Goal: Communication & Community: Answer question/provide support

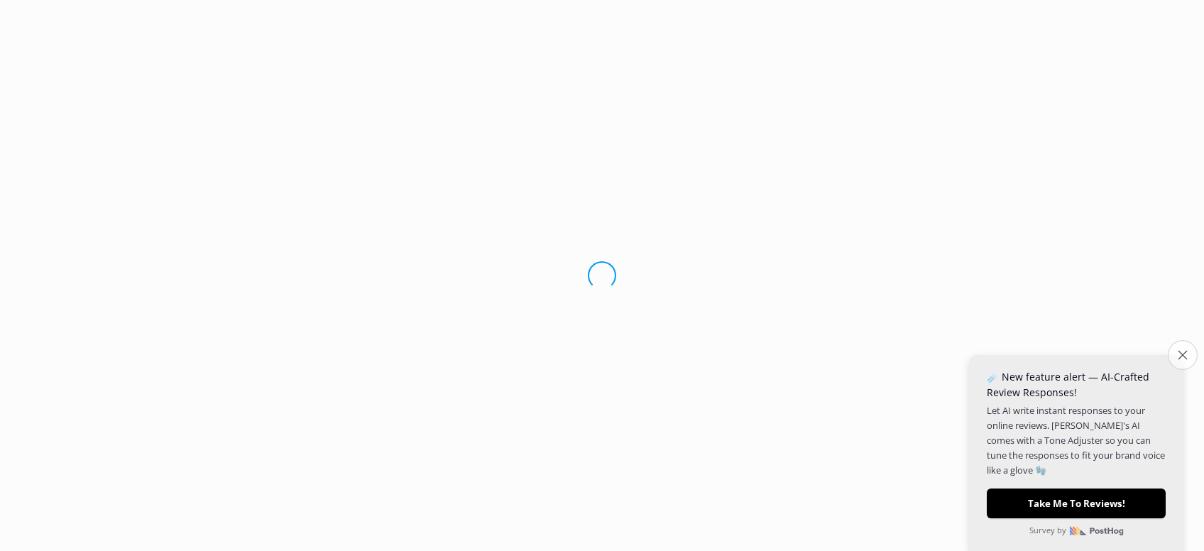
click at [1185, 355] on icon "Close survey" at bounding box center [1182, 354] width 9 height 9
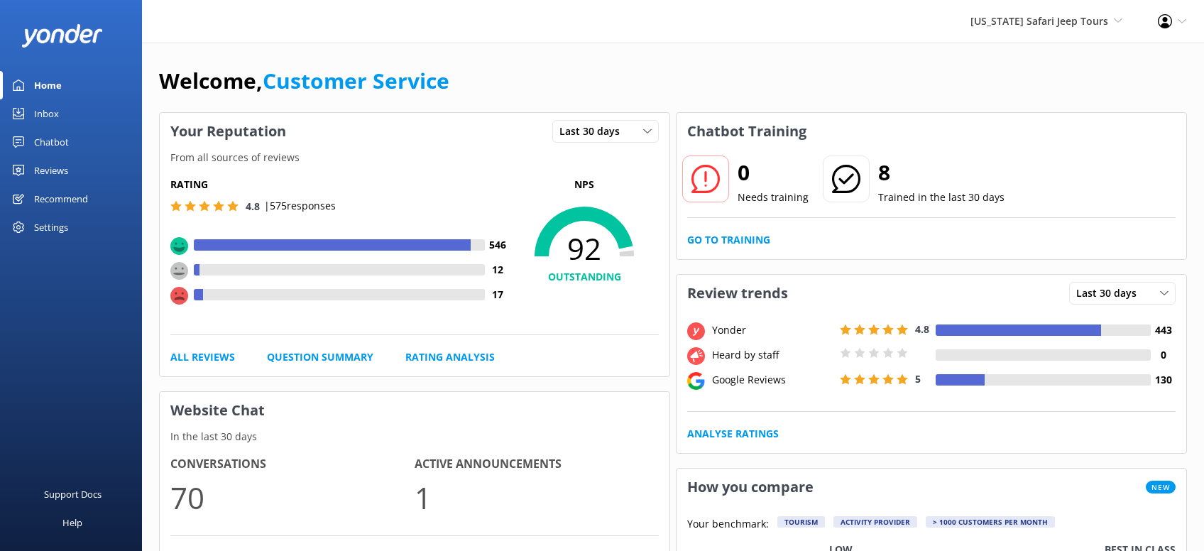
click at [52, 173] on div "Reviews" at bounding box center [51, 170] width 34 height 28
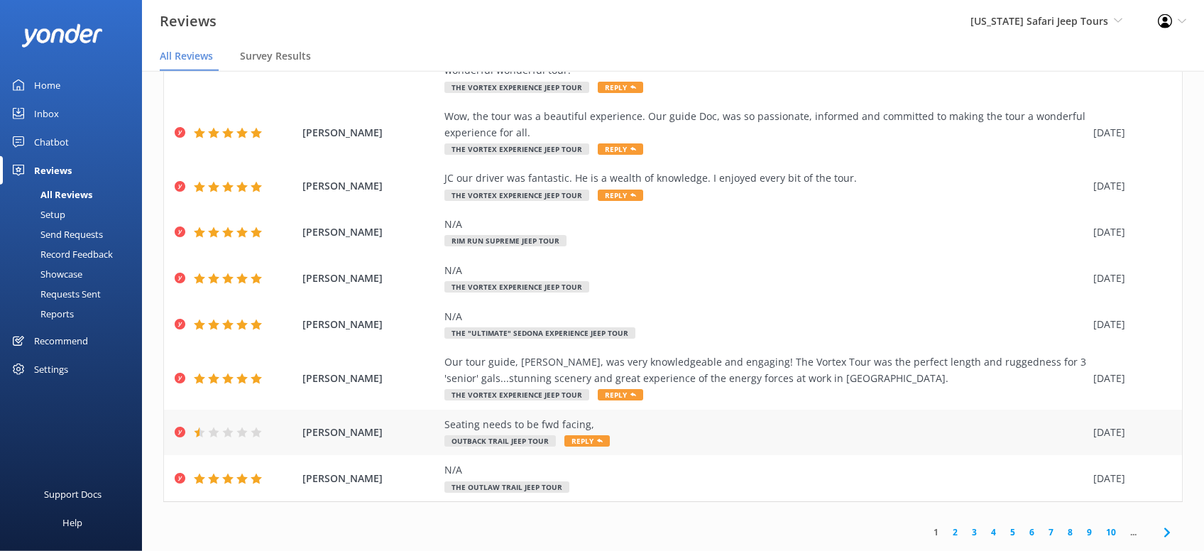
scroll to position [28, 0]
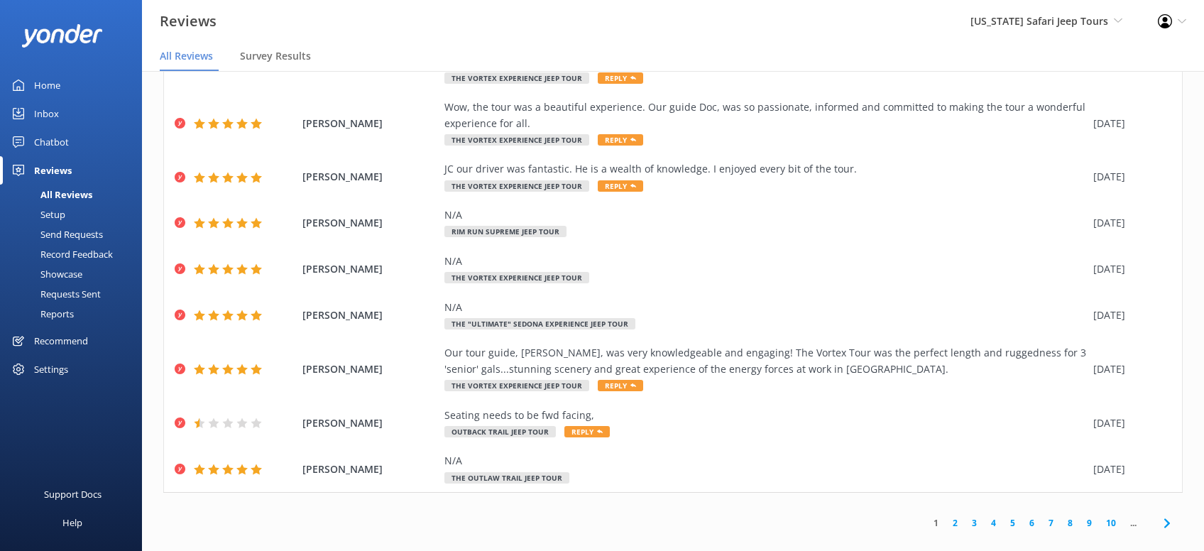
click at [956, 516] on link "2" at bounding box center [955, 522] width 19 height 13
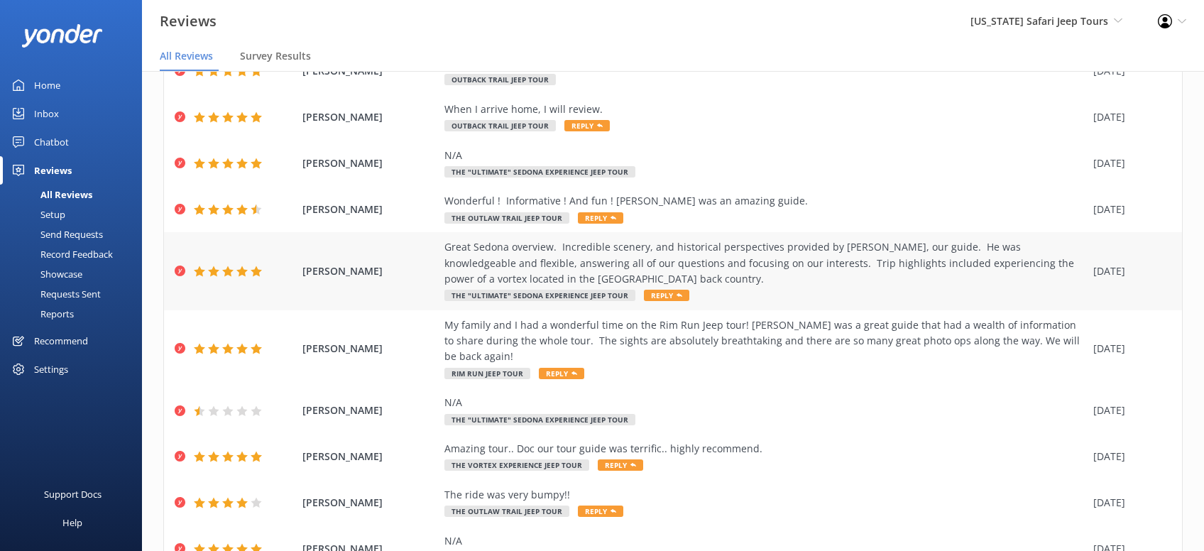
scroll to position [161, 0]
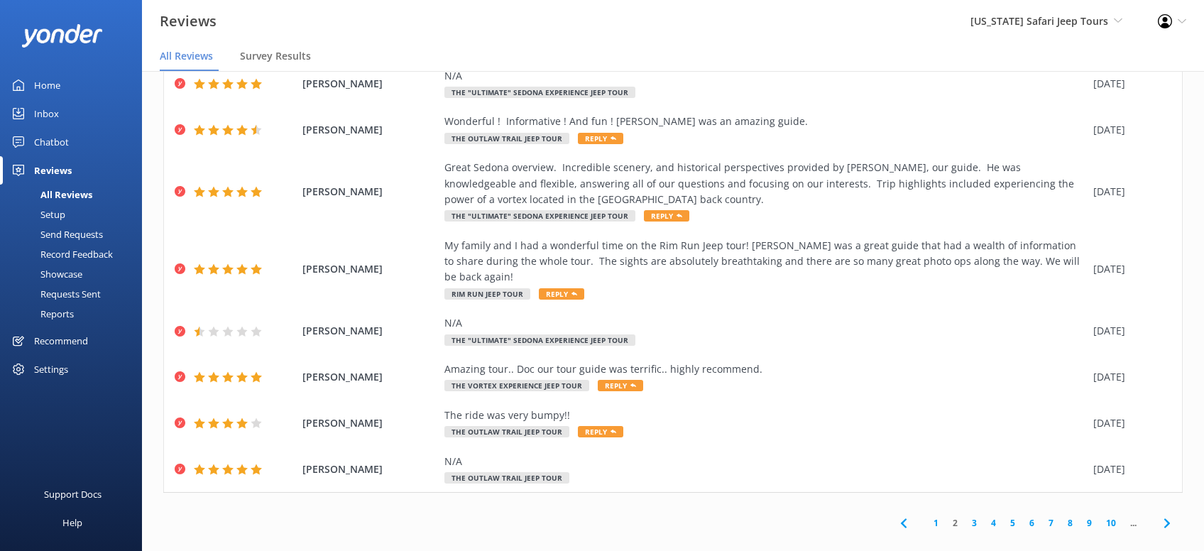
click at [975, 516] on link "3" at bounding box center [974, 522] width 19 height 13
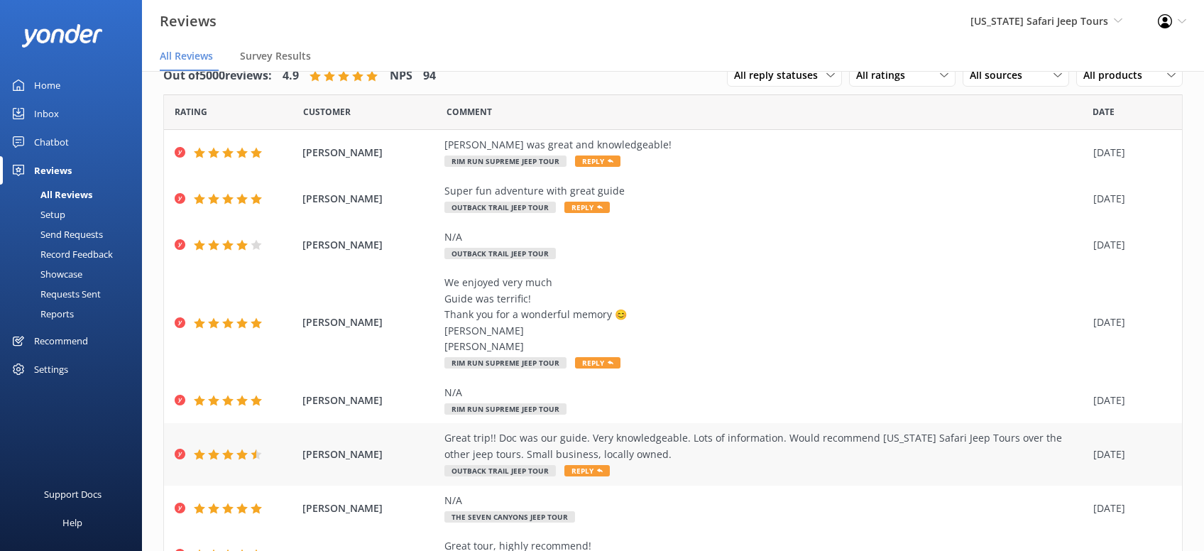
scroll to position [320, 0]
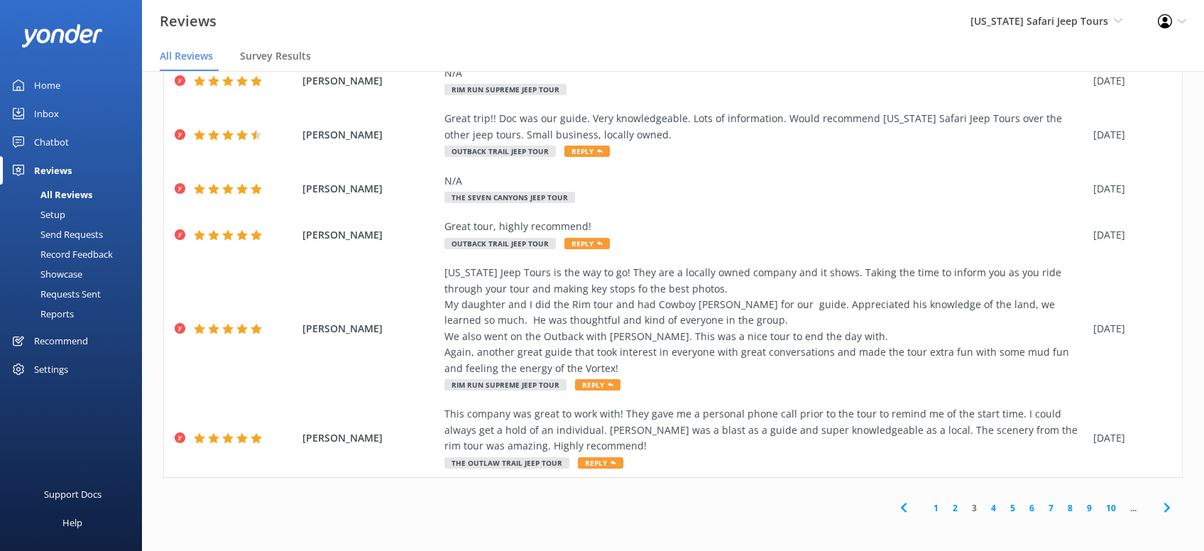
click at [994, 509] on link "4" at bounding box center [993, 507] width 19 height 13
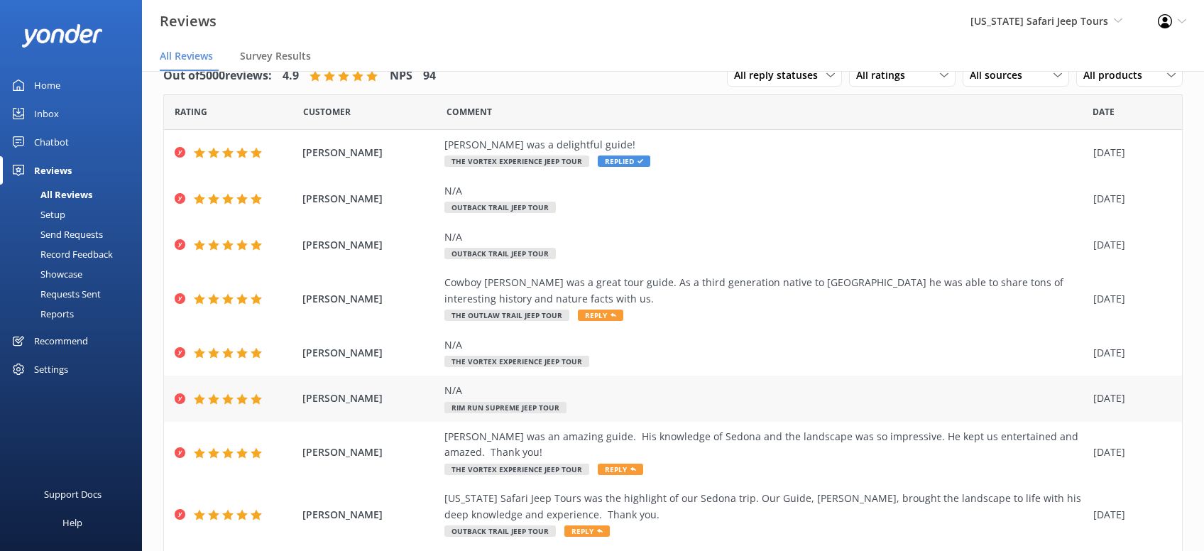
scroll to position [209, 0]
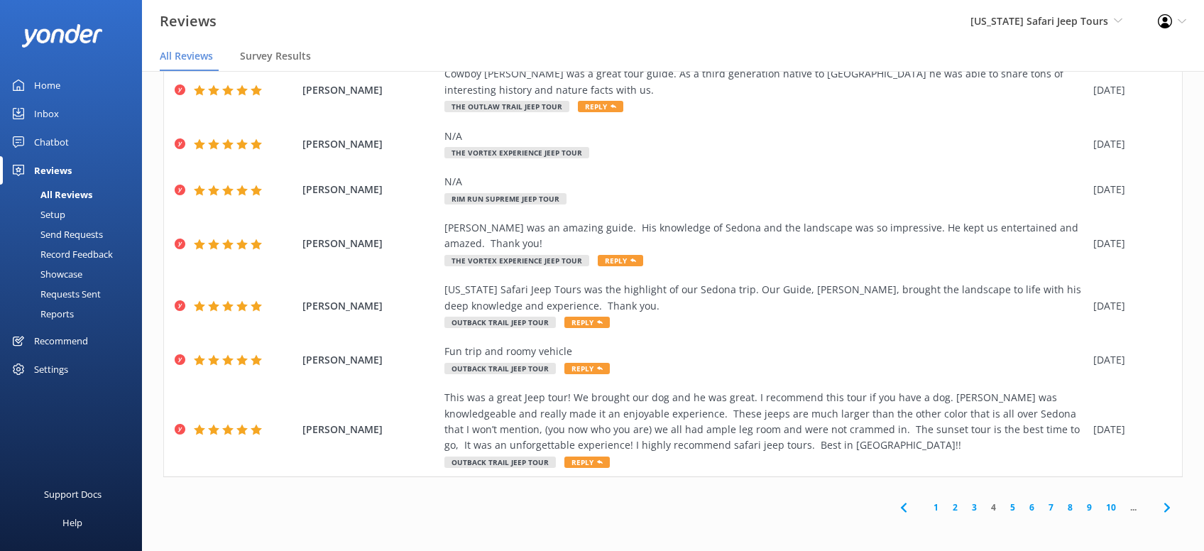
click at [1016, 508] on link "5" at bounding box center [1013, 507] width 19 height 13
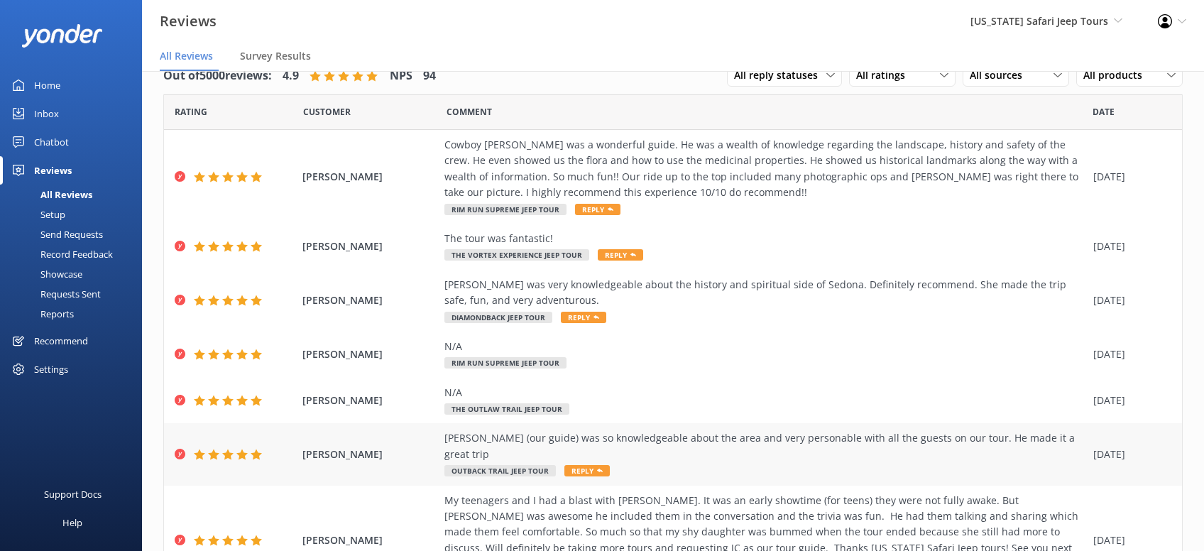
scroll to position [241, 0]
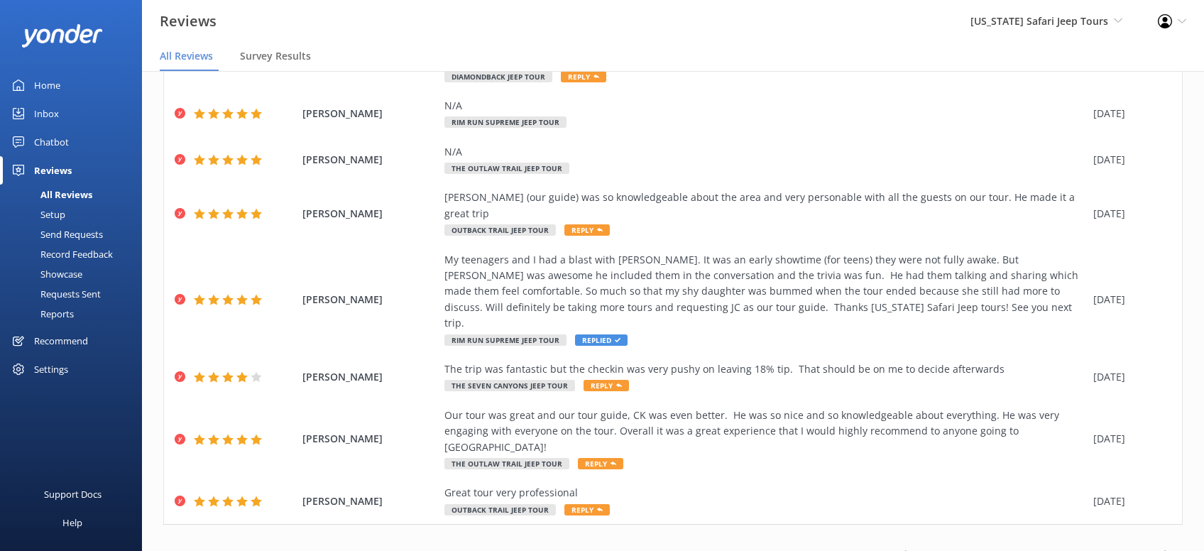
click at [1035, 548] on link "6" at bounding box center [1032, 554] width 19 height 13
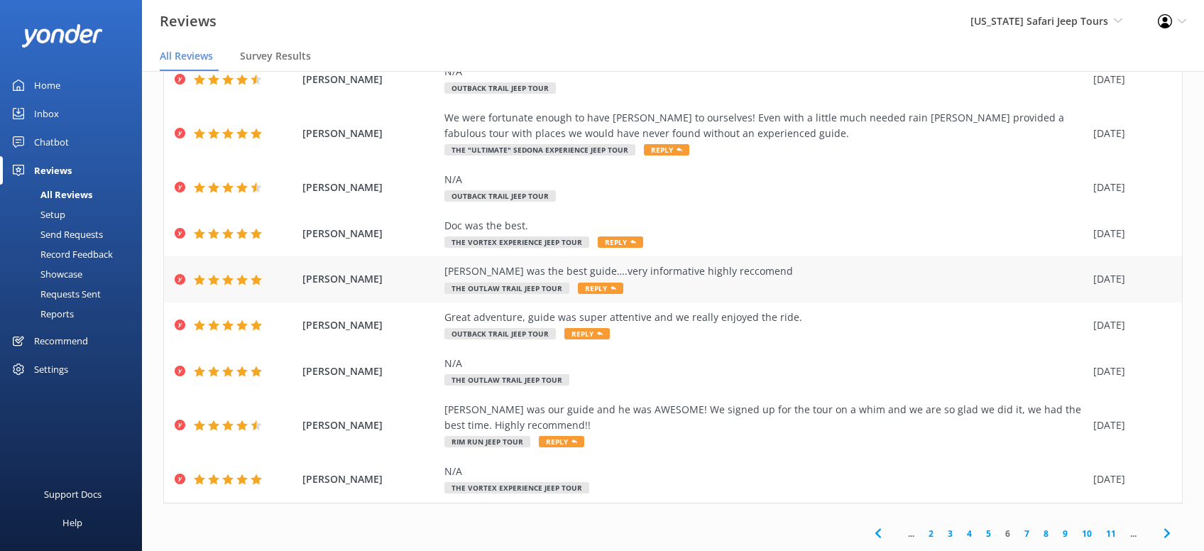
scroll to position [145, 0]
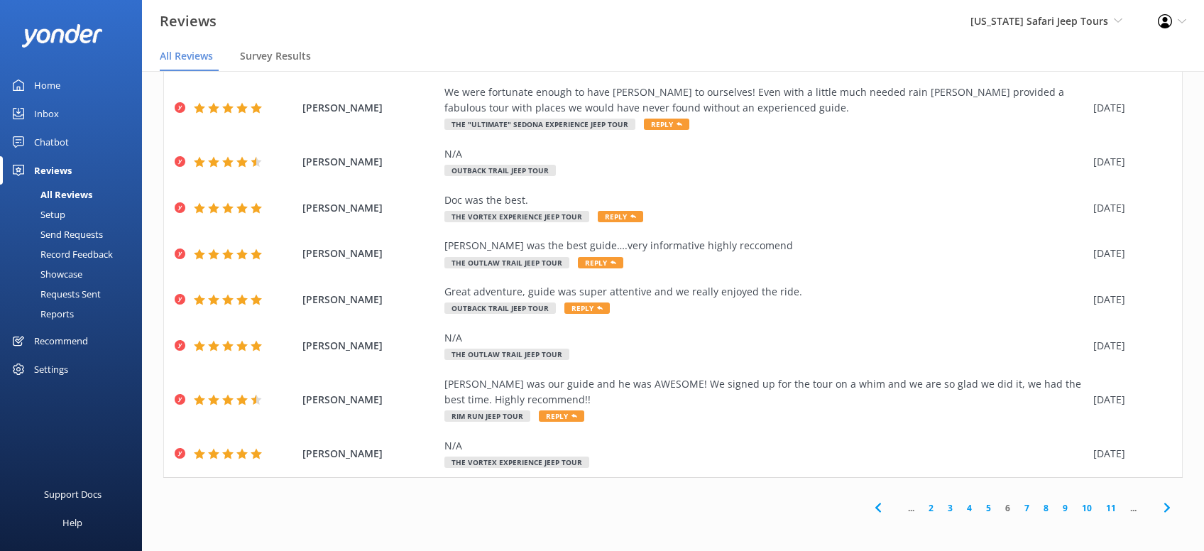
click at [1024, 508] on link "7" at bounding box center [1027, 507] width 19 height 13
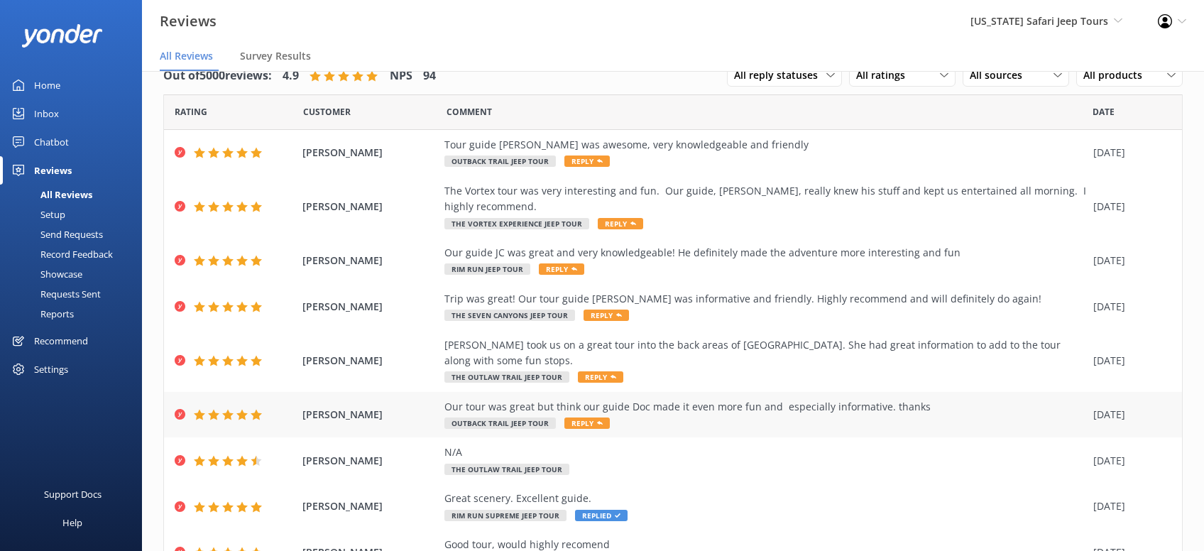
scroll to position [129, 0]
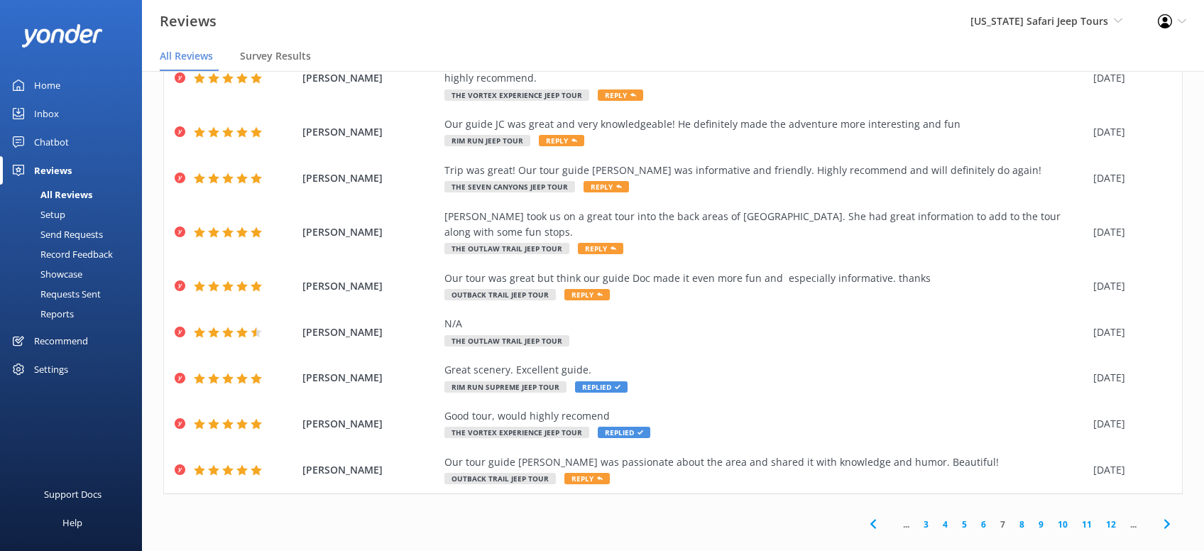
click at [1022, 518] on link "8" at bounding box center [1022, 524] width 19 height 13
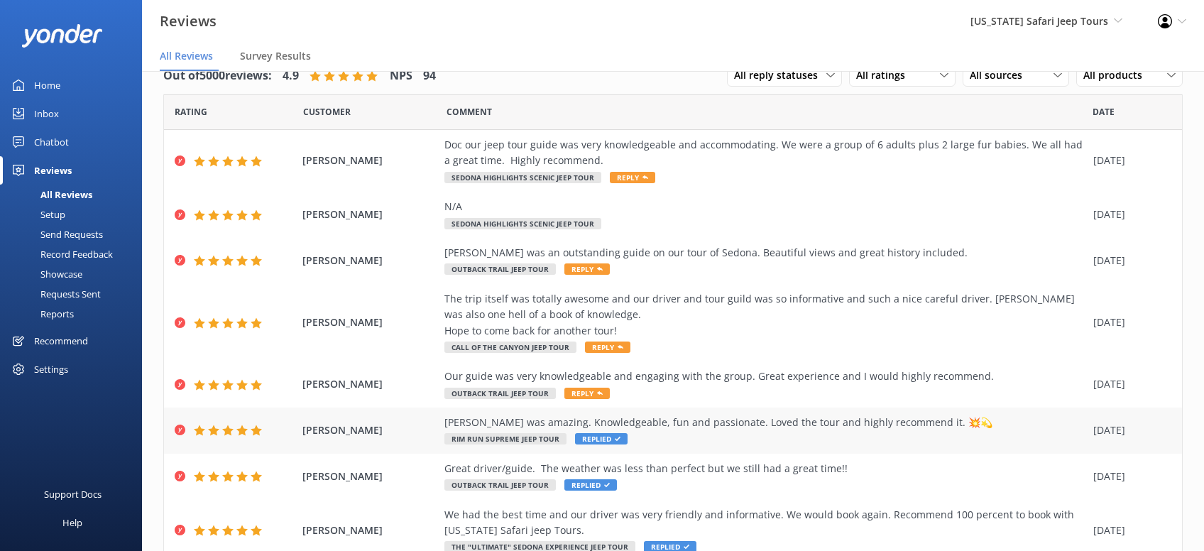
scroll to position [177, 0]
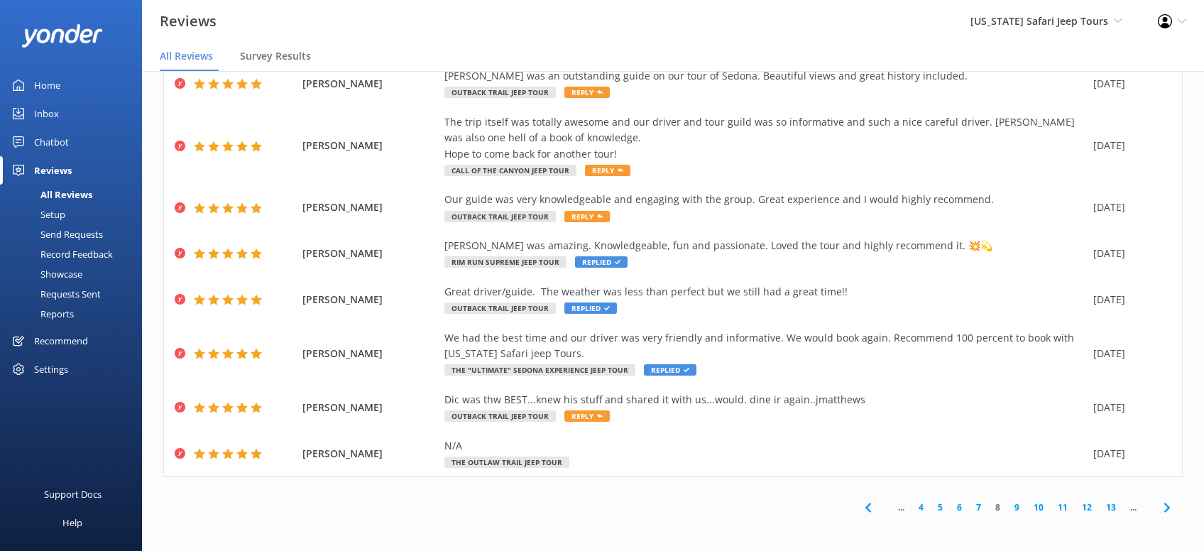
click at [1016, 509] on link "9" at bounding box center [1017, 507] width 19 height 13
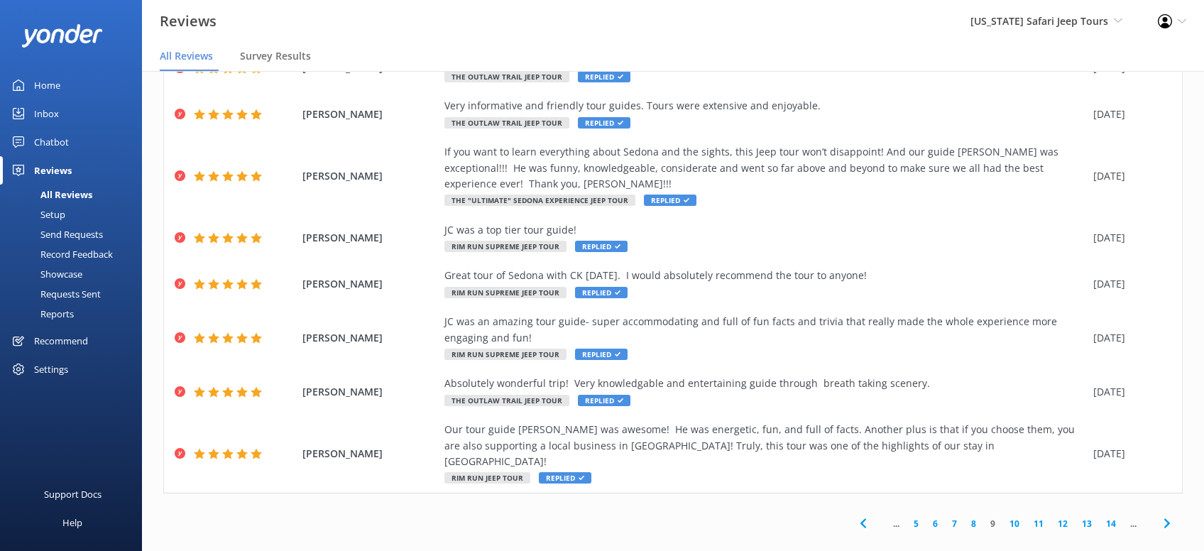
click at [973, 517] on link "8" at bounding box center [973, 523] width 19 height 13
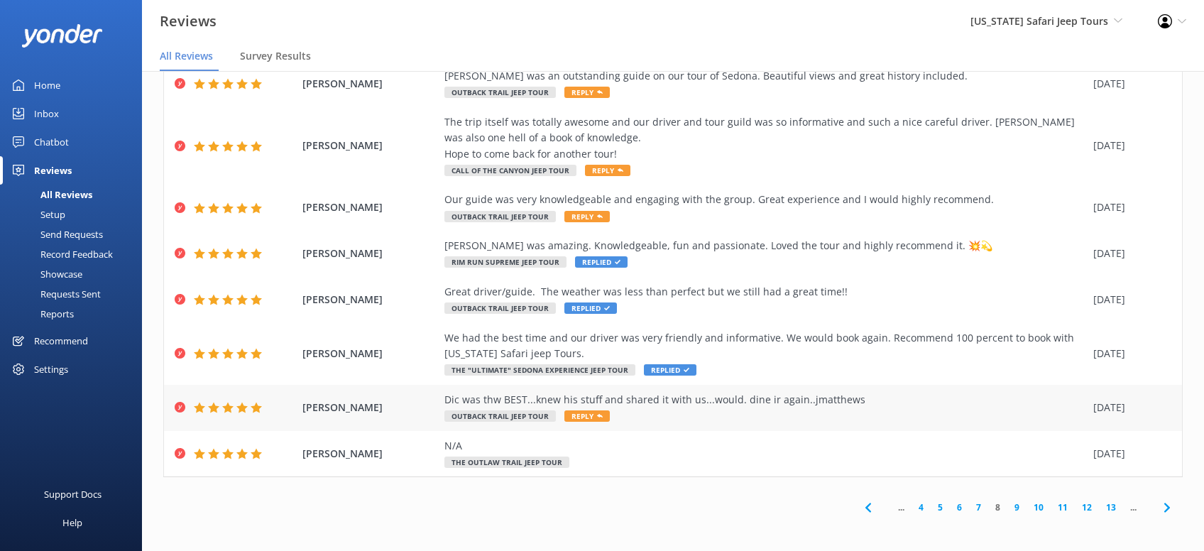
click at [582, 418] on span "Reply" at bounding box center [587, 415] width 45 height 11
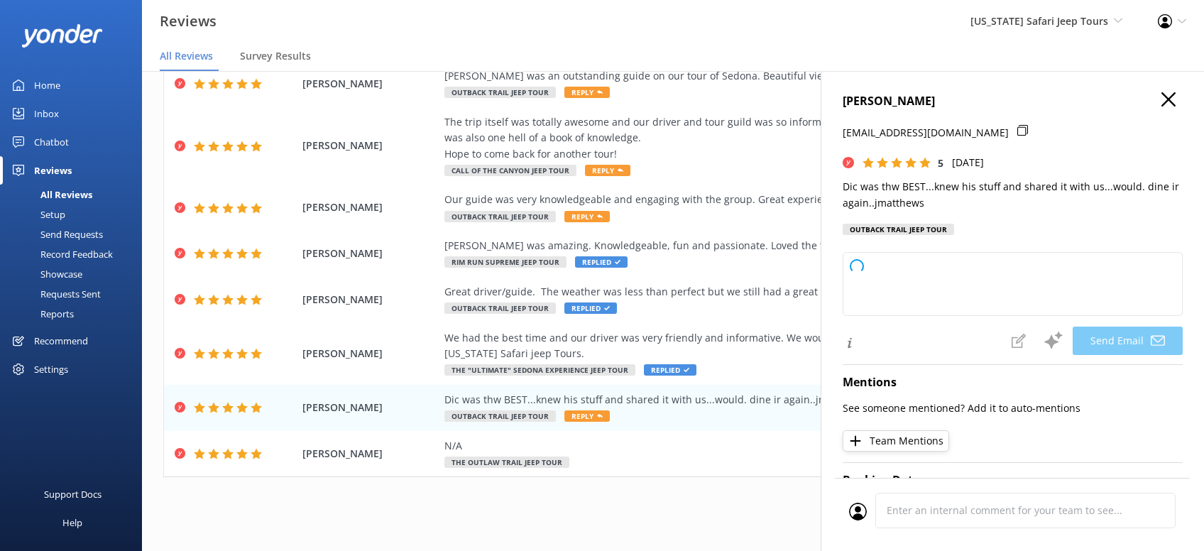
type textarea "[PERSON_NAME], thanks a ton for the awesome review! We’re lucky to have guides …"
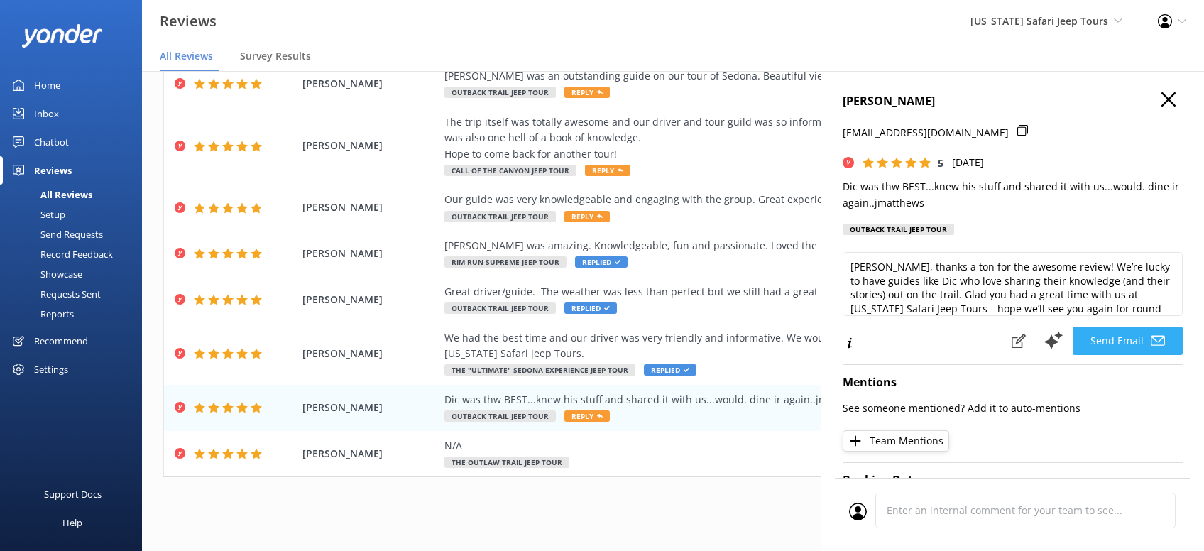
click at [1130, 342] on button "Send Email" at bounding box center [1128, 341] width 110 height 28
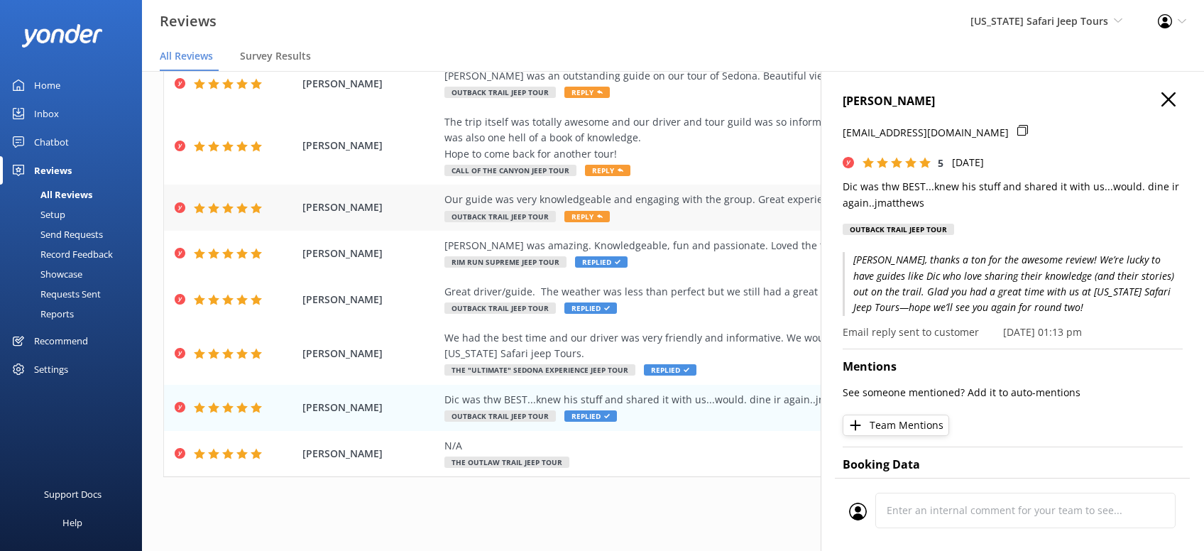
click at [588, 210] on div "Our guide was very knowledgeable and engaging with the group. Great experience …" at bounding box center [766, 208] width 642 height 32
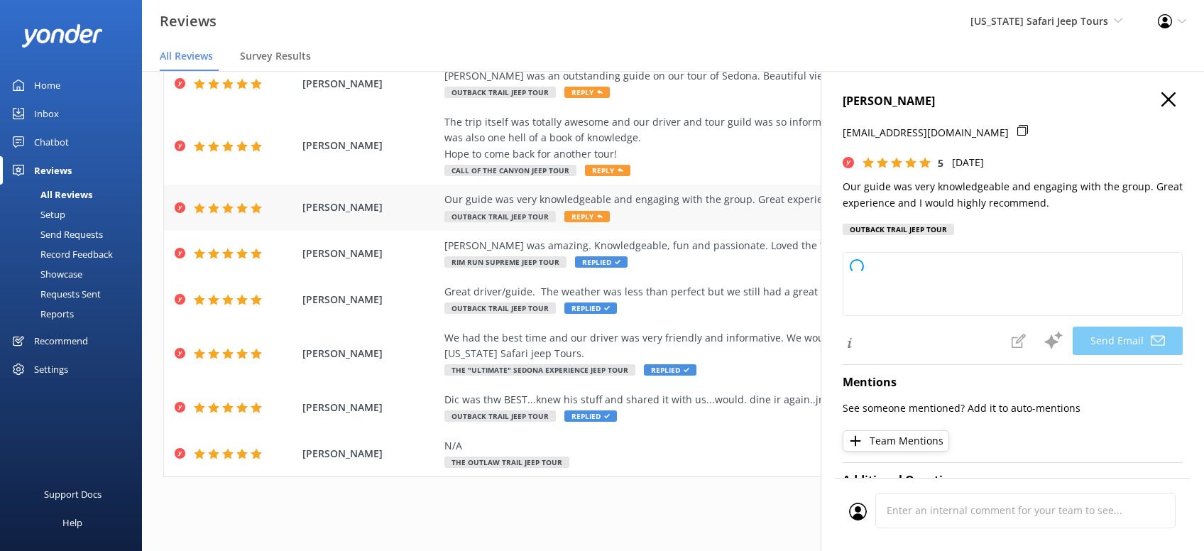
type textarea "Thanks so much, [PERSON_NAME]! We’re glad you had a great time and that your gu…"
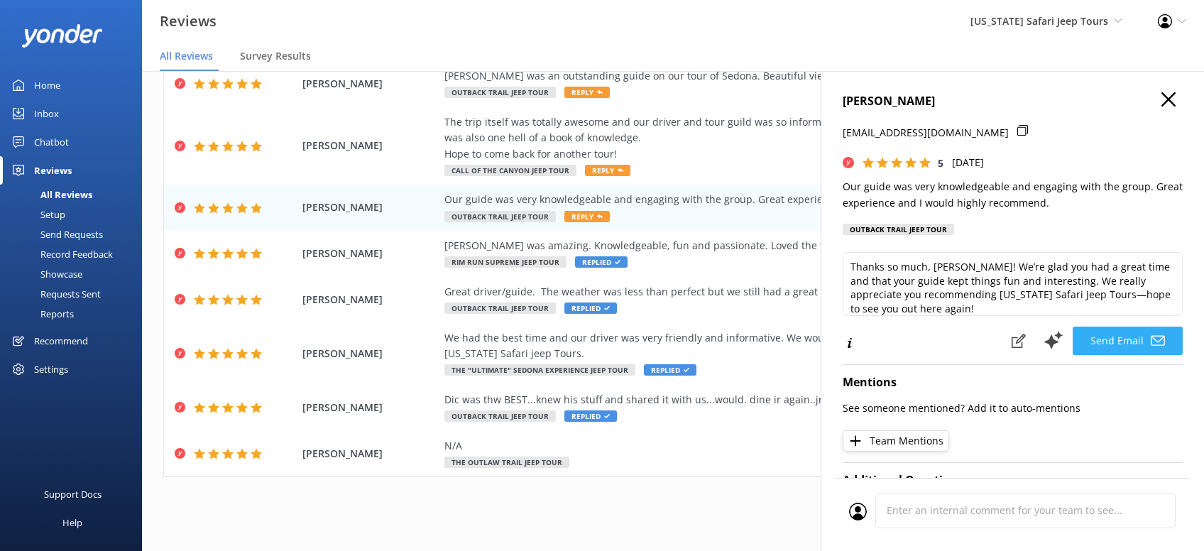
click at [1129, 355] on button "Send Email" at bounding box center [1128, 341] width 110 height 28
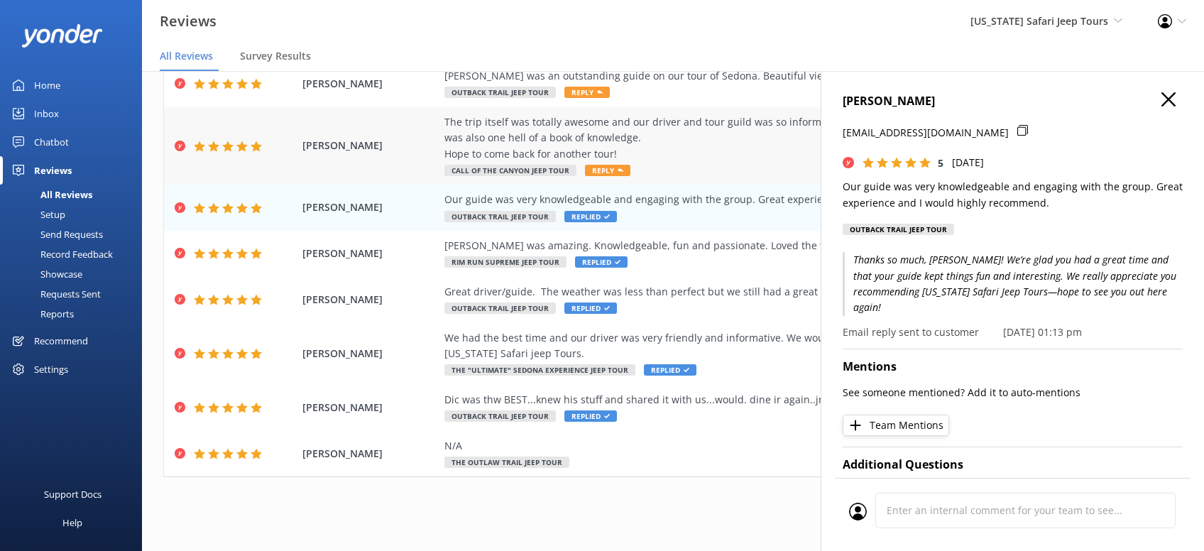
click at [606, 170] on span "Reply" at bounding box center [607, 170] width 45 height 11
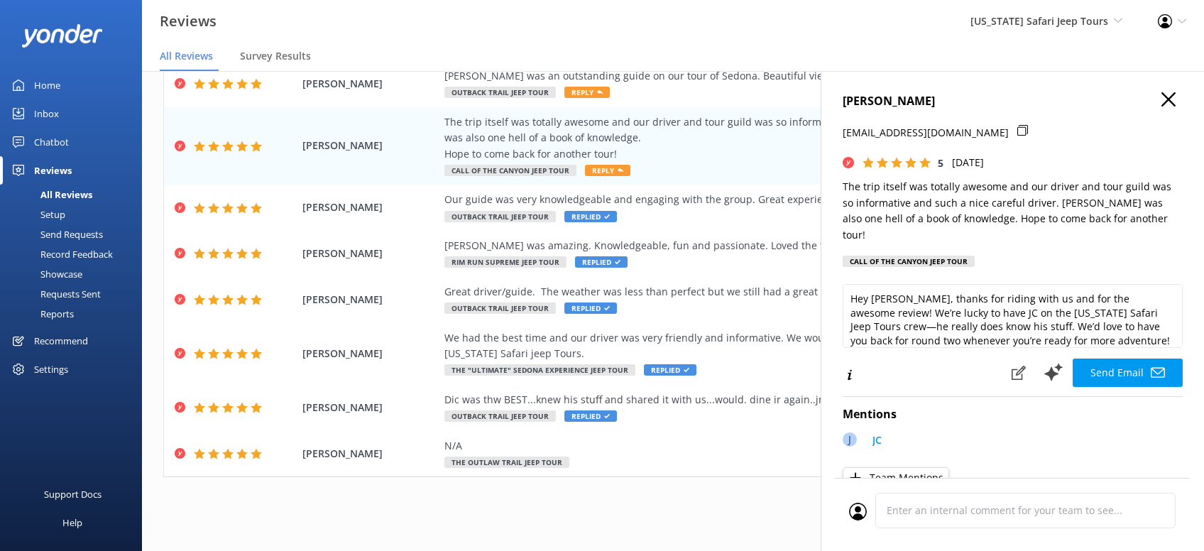
type textarea "Hey [PERSON_NAME], thanks for riding with us and for the awesome review! We’re …"
click at [1129, 359] on button "Send Email" at bounding box center [1128, 373] width 110 height 28
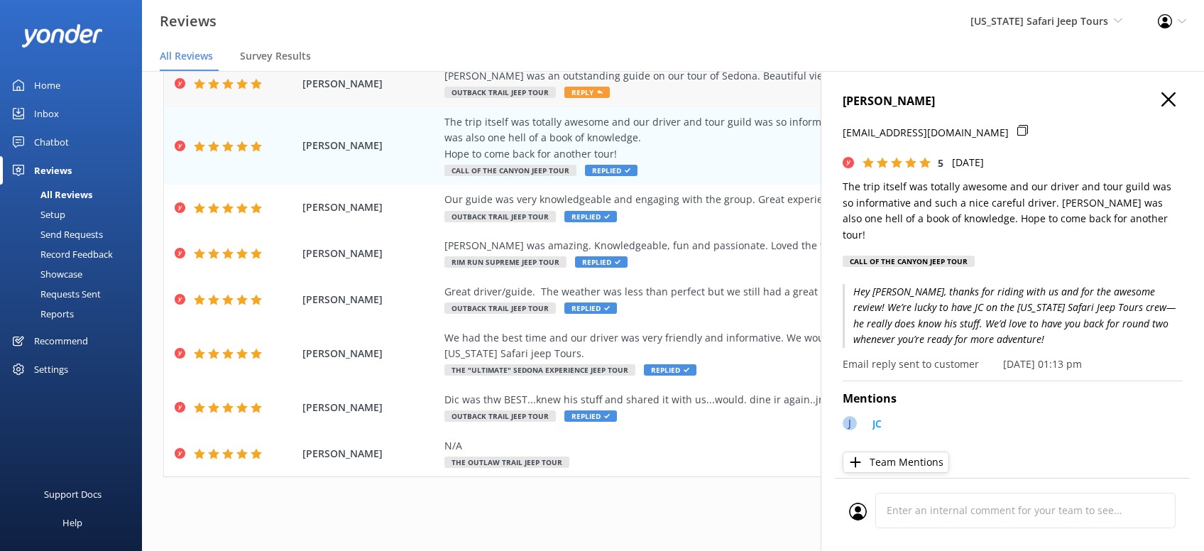
click at [588, 89] on span "Reply" at bounding box center [587, 92] width 45 height 11
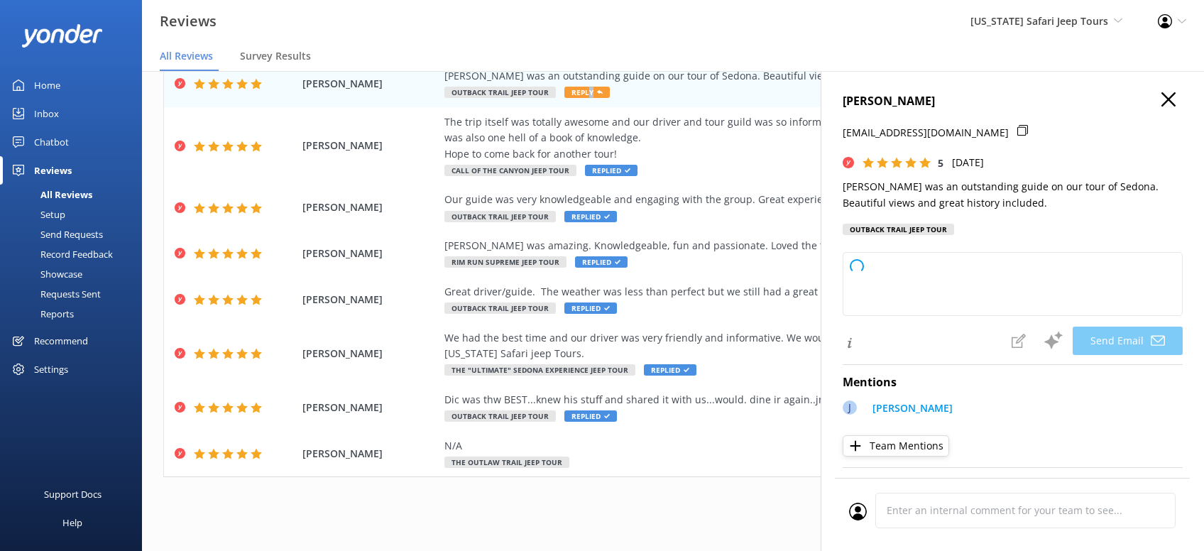
type textarea "Thanks so much, [PERSON_NAME]! We’re thrilled you had a great time exploring [G…"
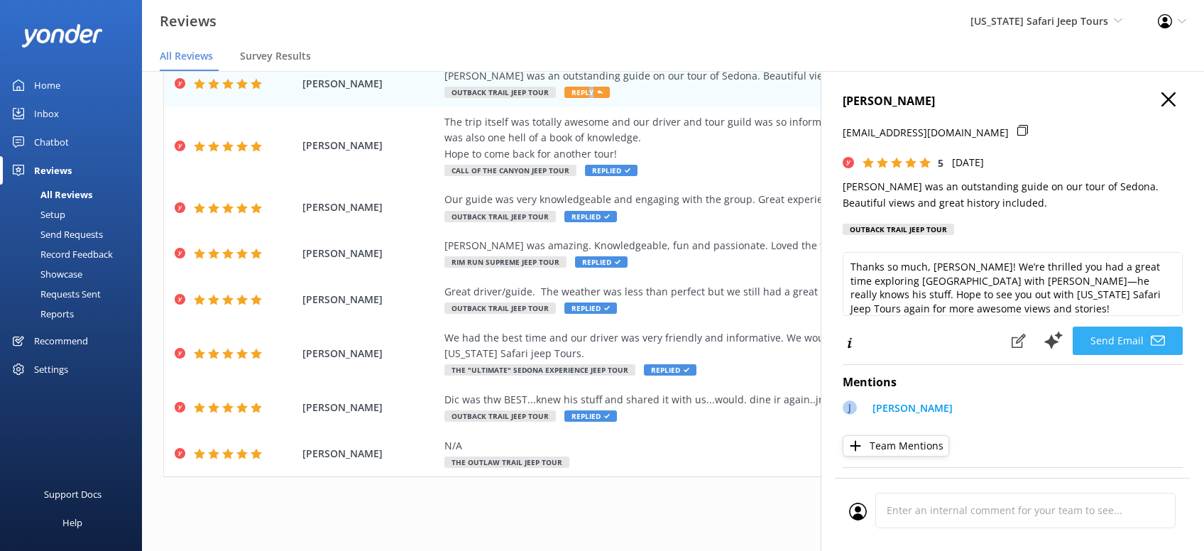
click at [1126, 355] on button "Send Email" at bounding box center [1128, 341] width 110 height 28
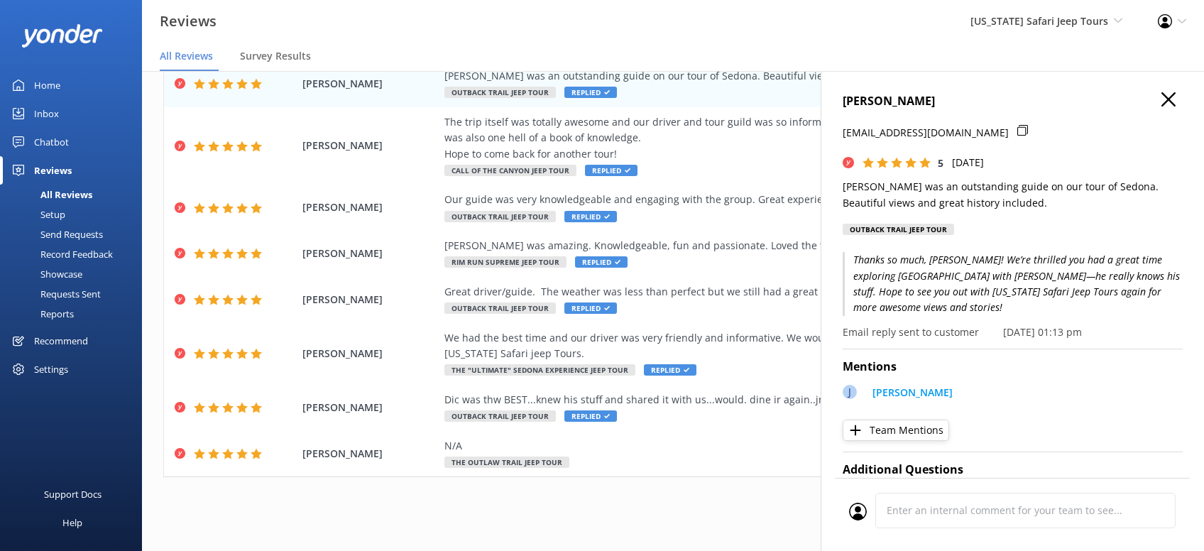
click at [1165, 94] on icon "button" at bounding box center [1169, 99] width 14 height 14
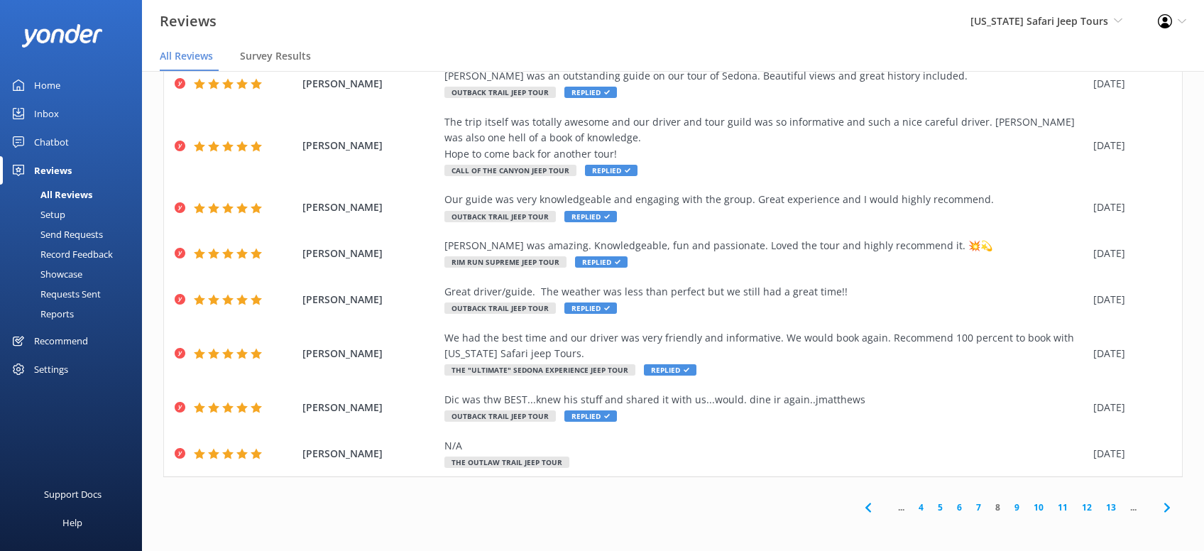
click at [981, 509] on link "7" at bounding box center [978, 507] width 19 height 13
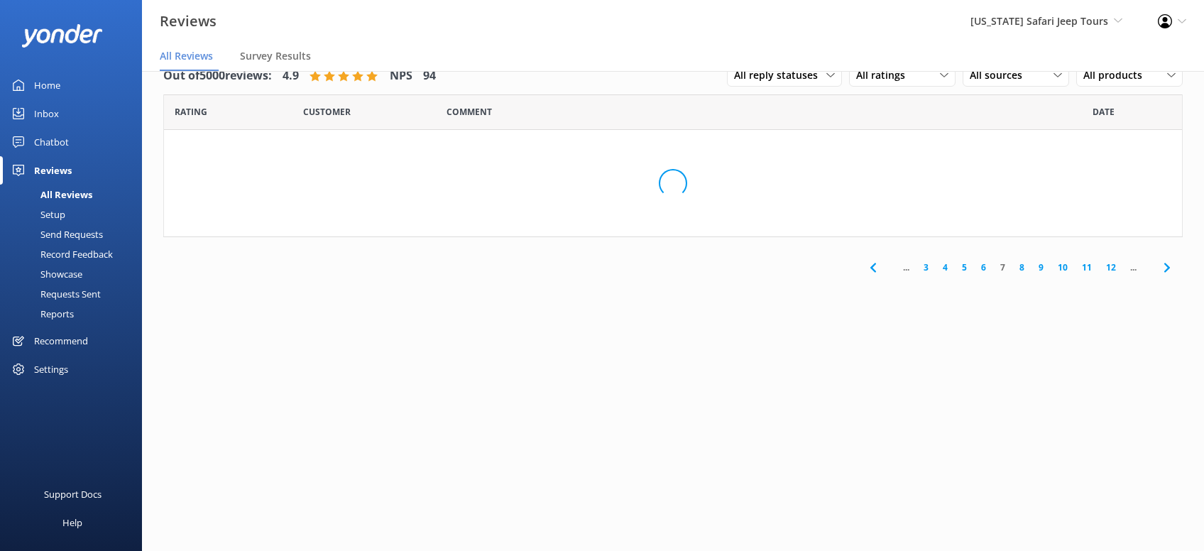
scroll to position [0, 0]
